Goal: Transaction & Acquisition: Purchase product/service

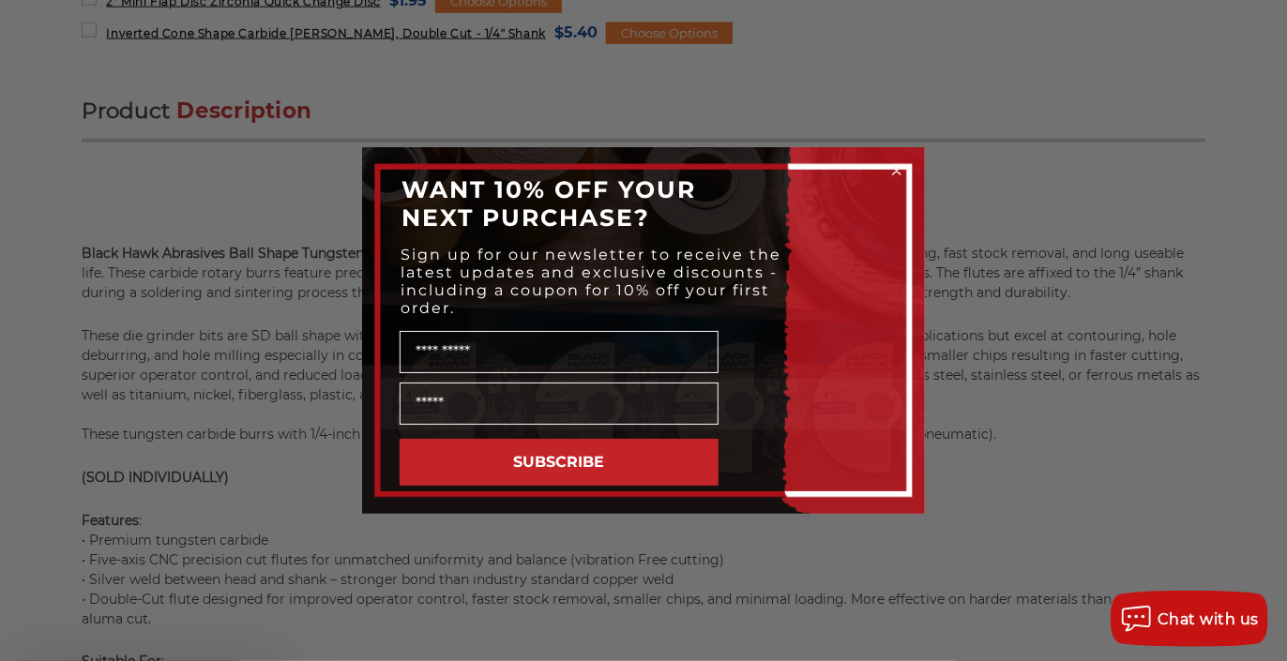
scroll to position [1313, 0]
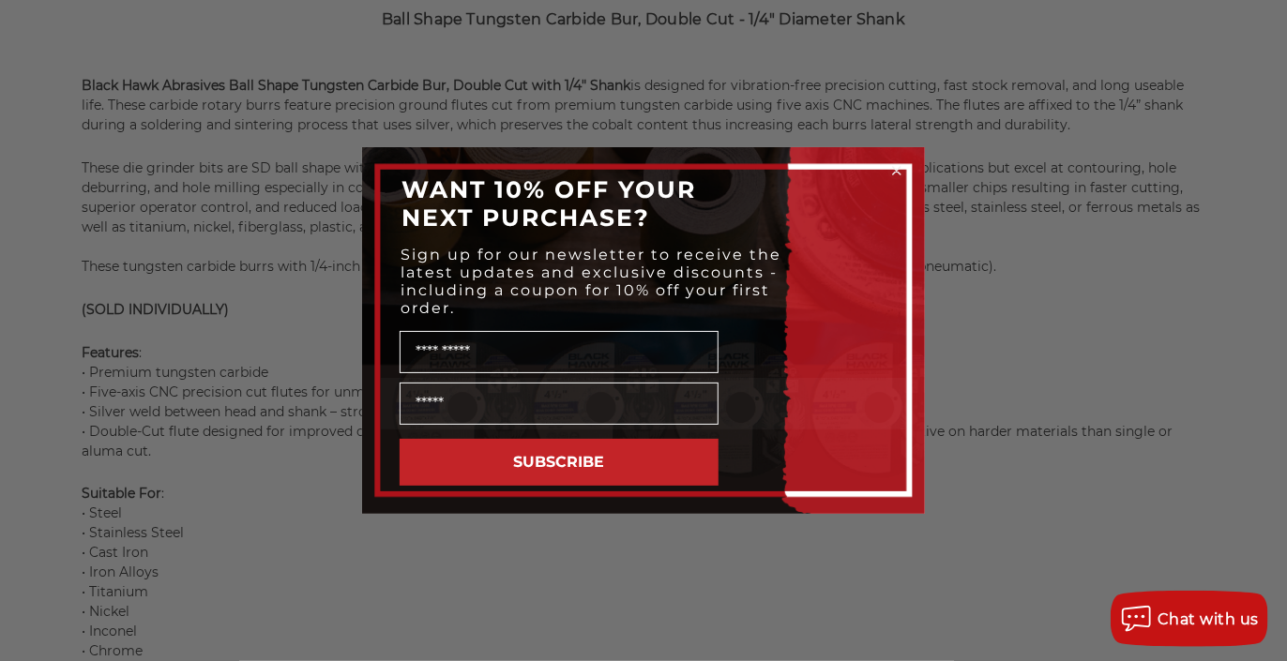
click at [980, 542] on div "Close dialog WANT 10% OFF YOUR NEXT PURCHASE? Sign up for our newsletter to rec…" at bounding box center [643, 330] width 1287 height 661
click at [892, 167] on circle "Close dialog" at bounding box center [897, 171] width 18 height 18
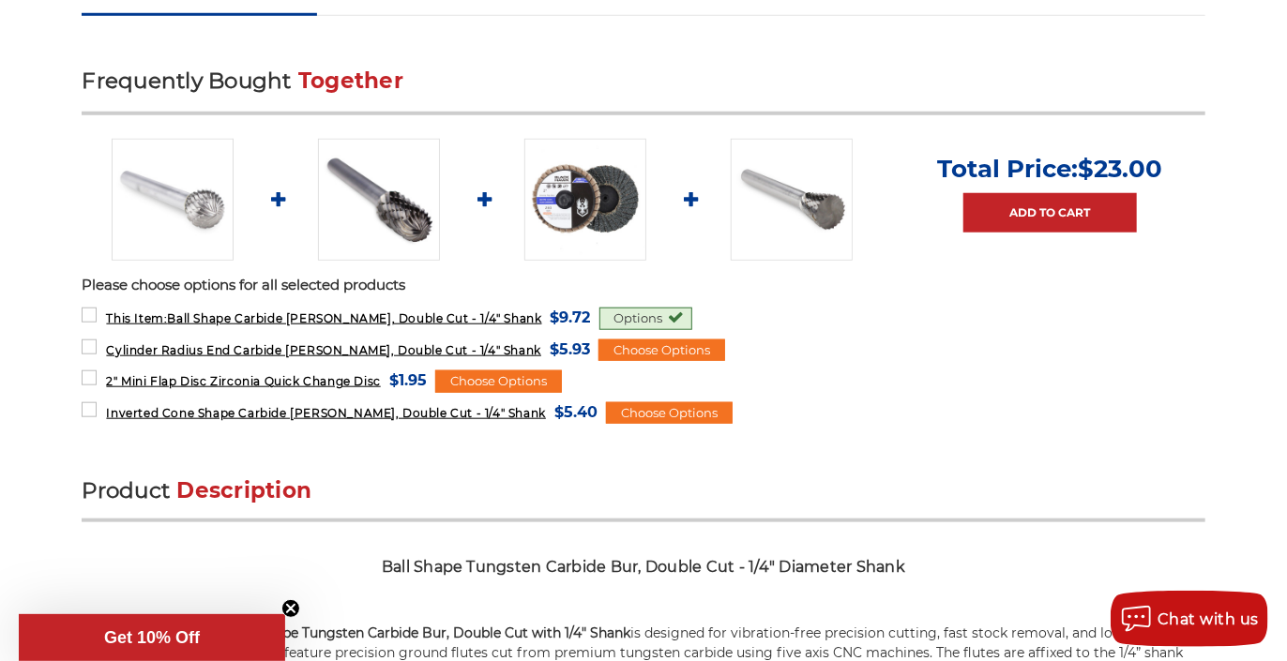
scroll to position [750, 0]
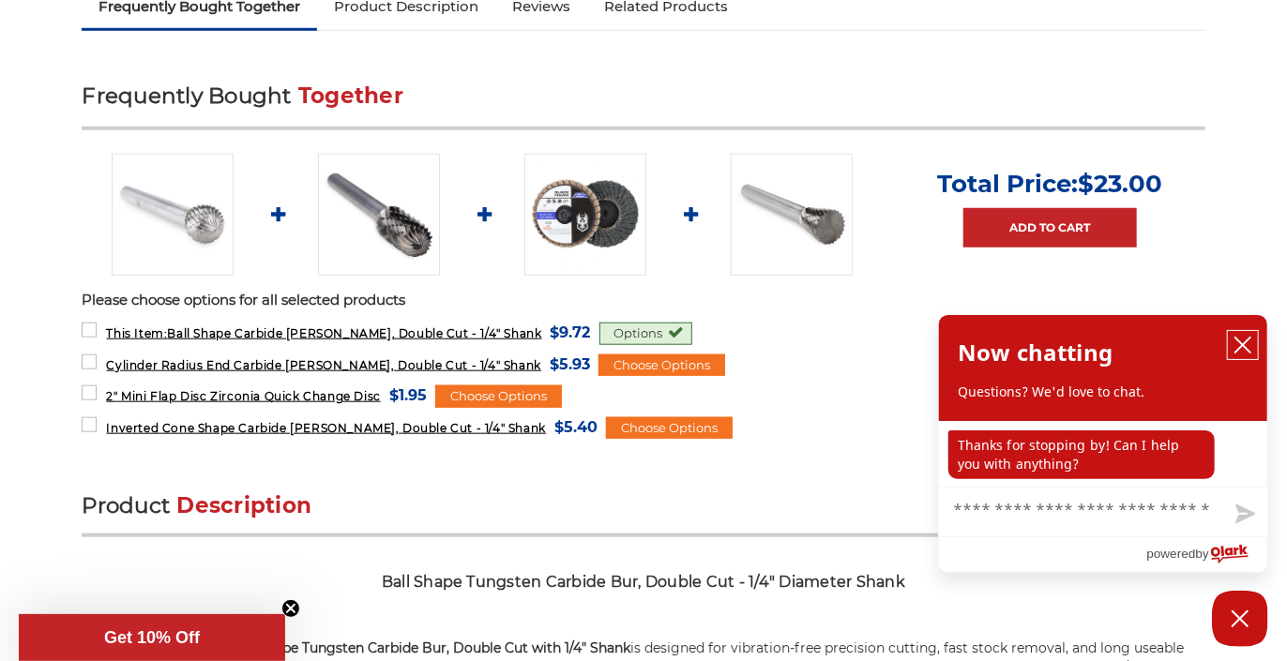
click at [1246, 351] on icon "close chatbox" at bounding box center [1242, 345] width 15 height 15
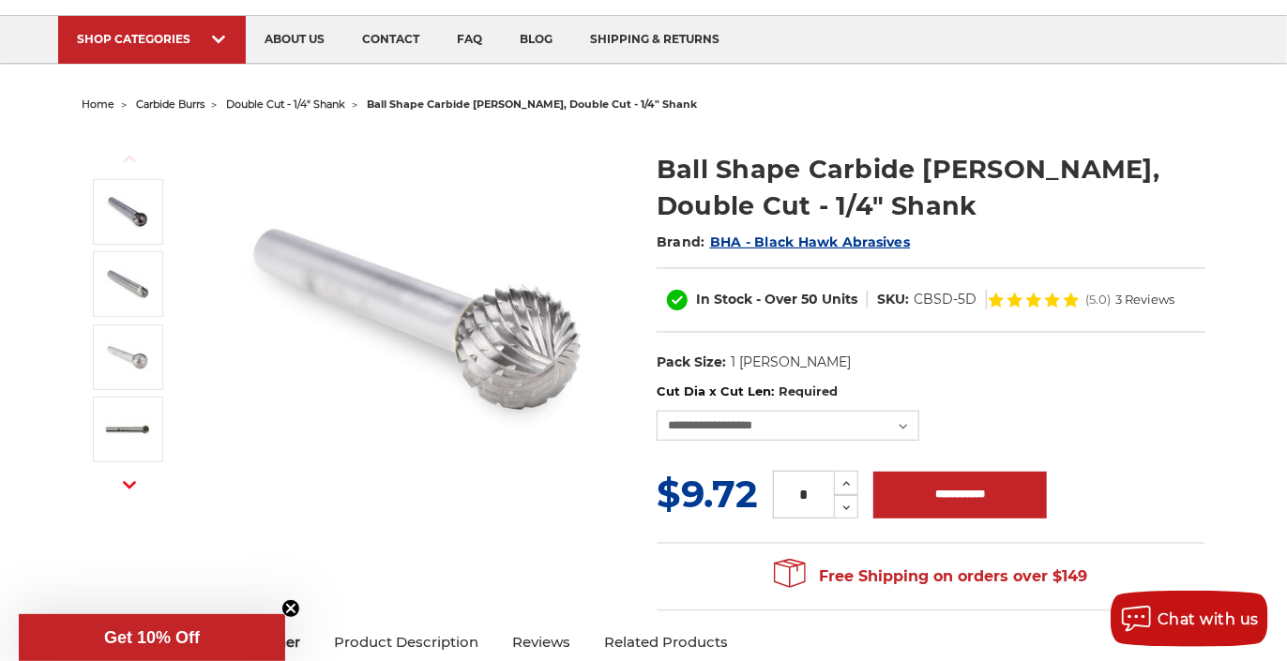
scroll to position [0, 0]
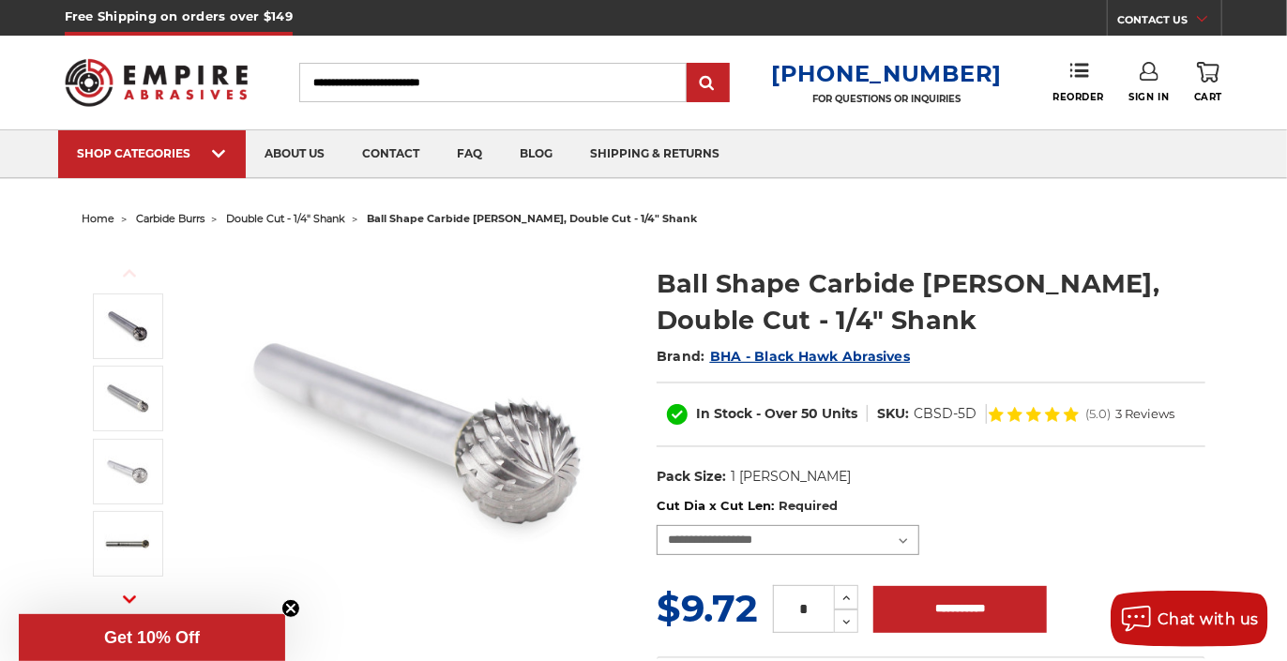
click at [902, 534] on select "**********" at bounding box center [787, 540] width 263 height 30
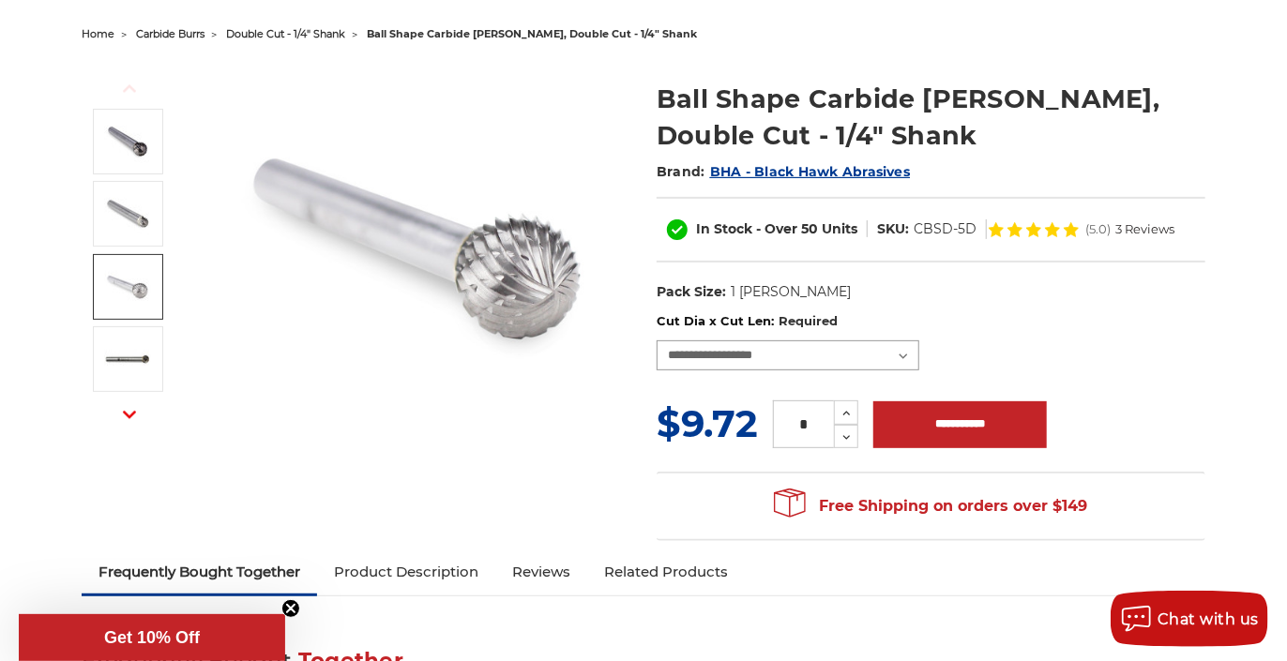
scroll to position [188, 0]
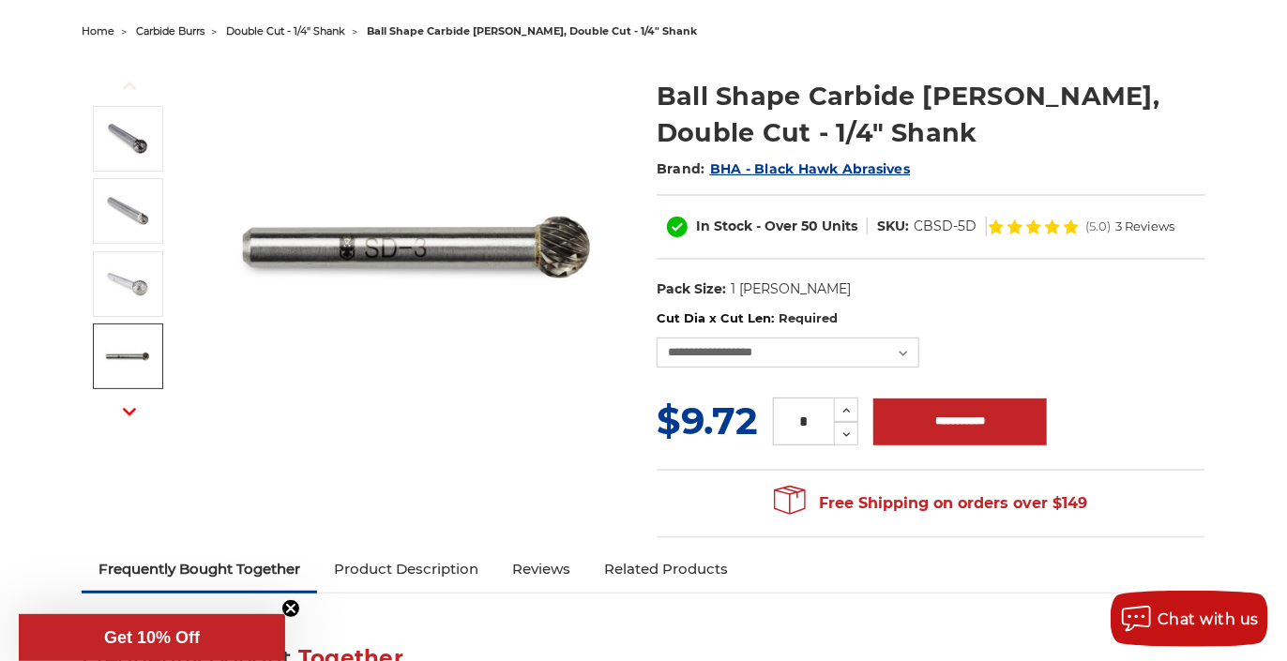
click at [139, 361] on img at bounding box center [127, 356] width 47 height 47
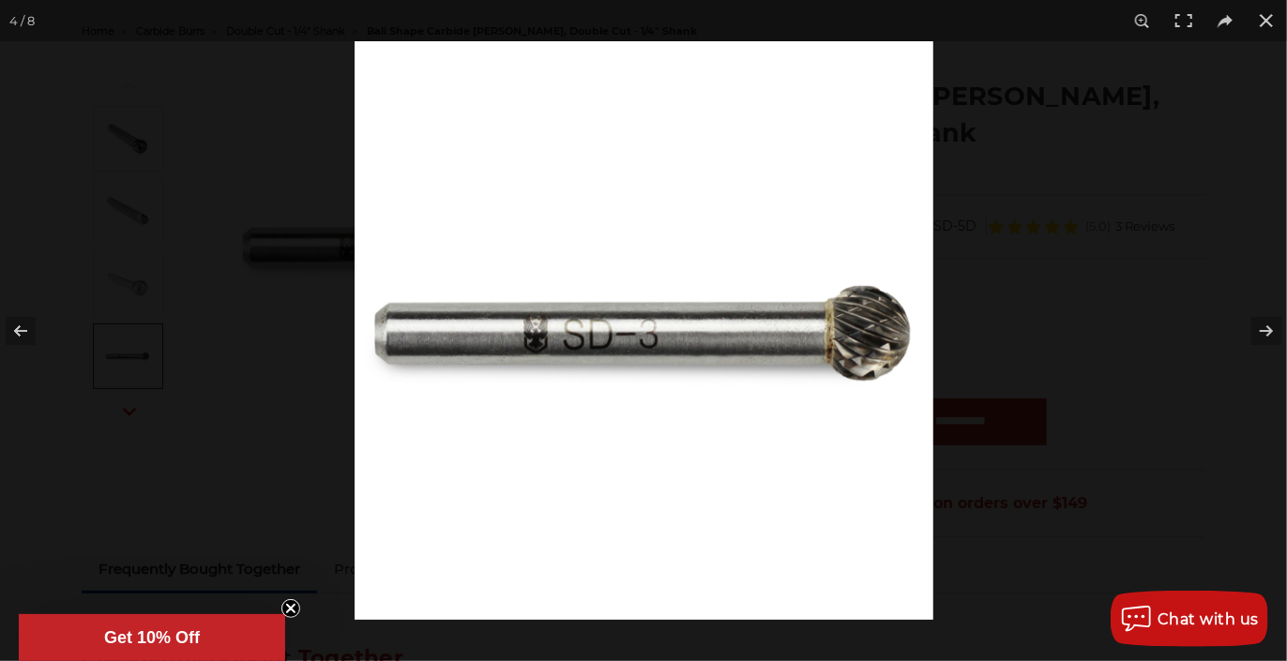
click at [111, 365] on div at bounding box center [643, 330] width 1287 height 661
